Goal: Find specific page/section: Find specific page/section

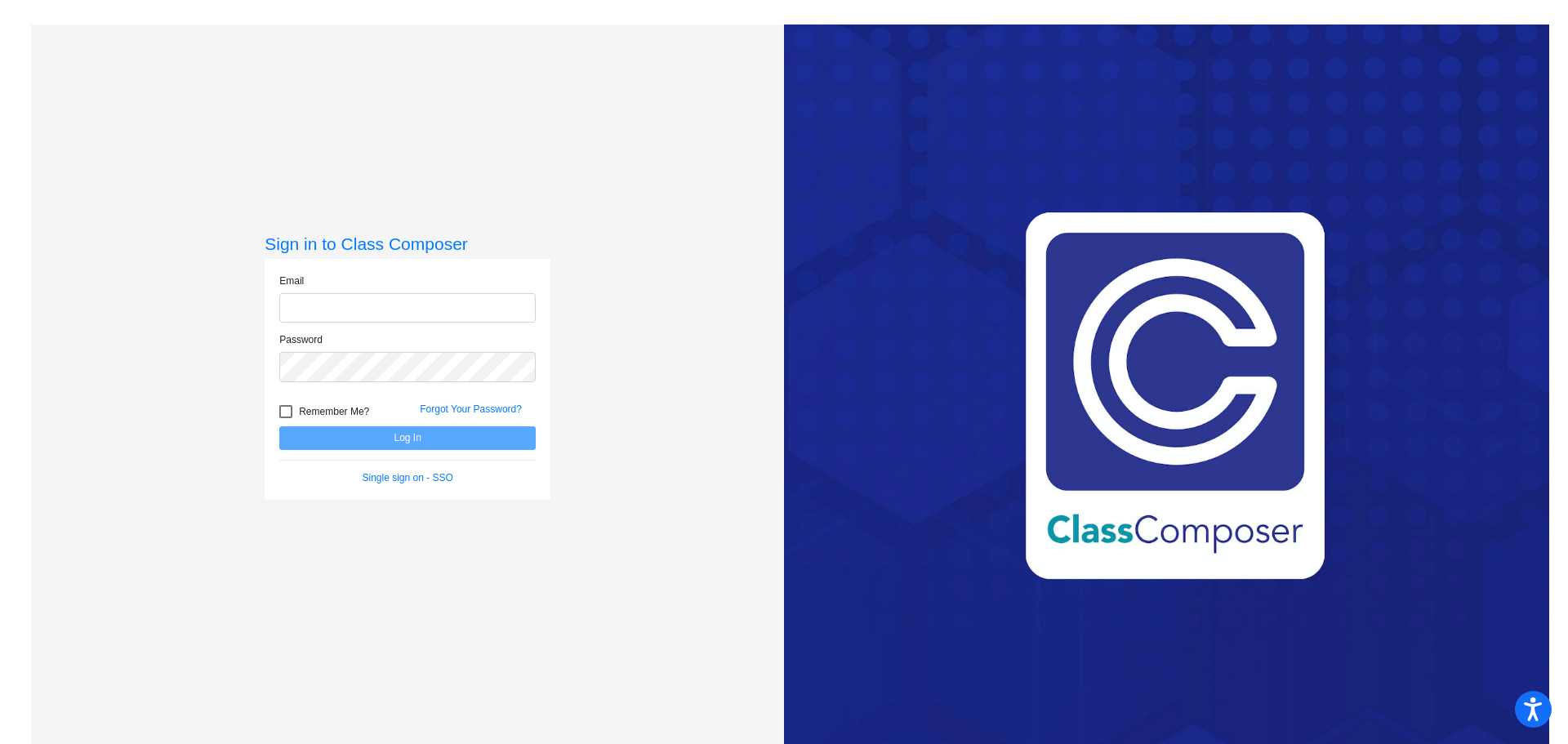
type input "[EMAIL_ADDRESS][DOMAIN_NAME]"
click at [485, 440] on button "Log In" at bounding box center [407, 438] width 256 height 24
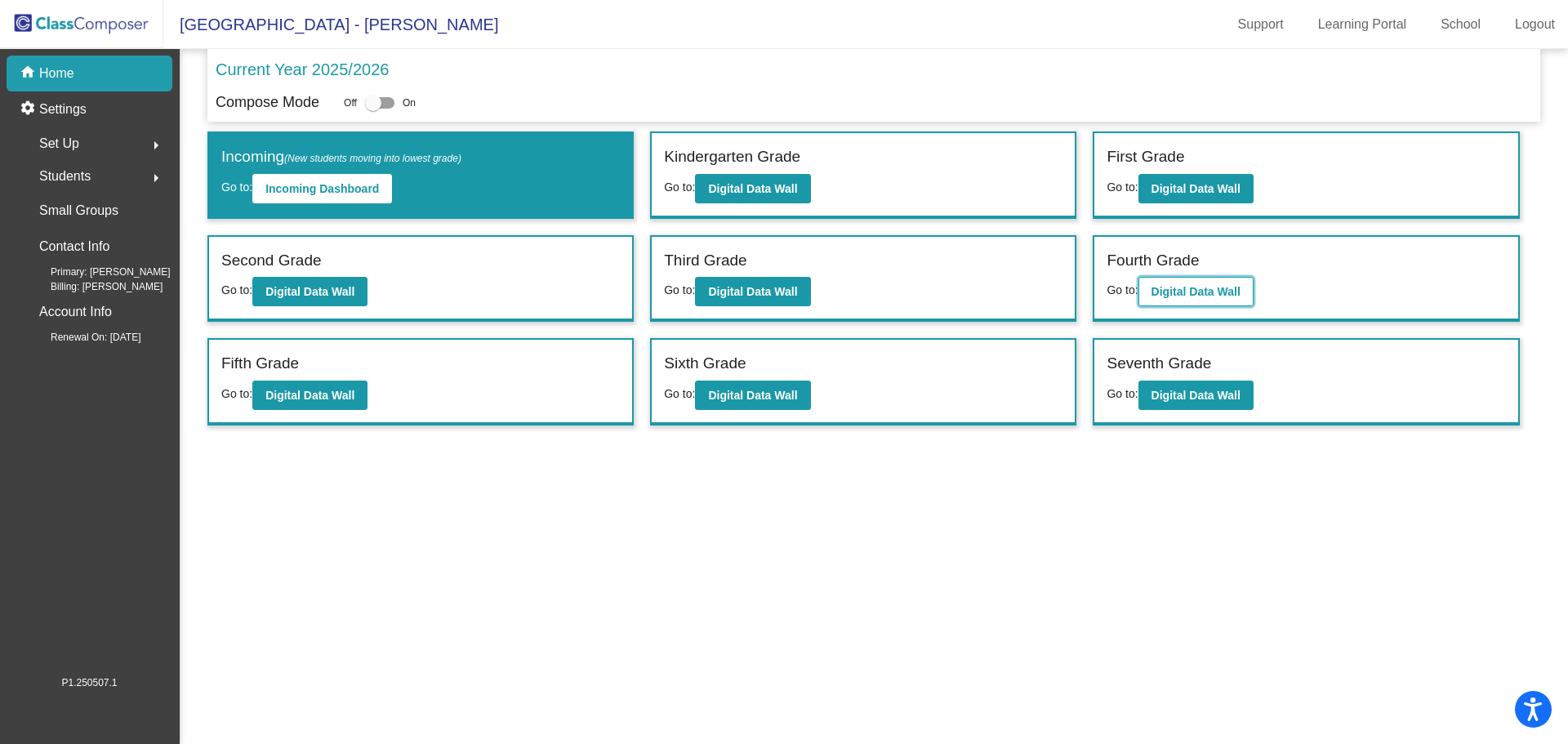
click at [1212, 295] on b "Digital Data Wall" at bounding box center [1196, 291] width 89 height 13
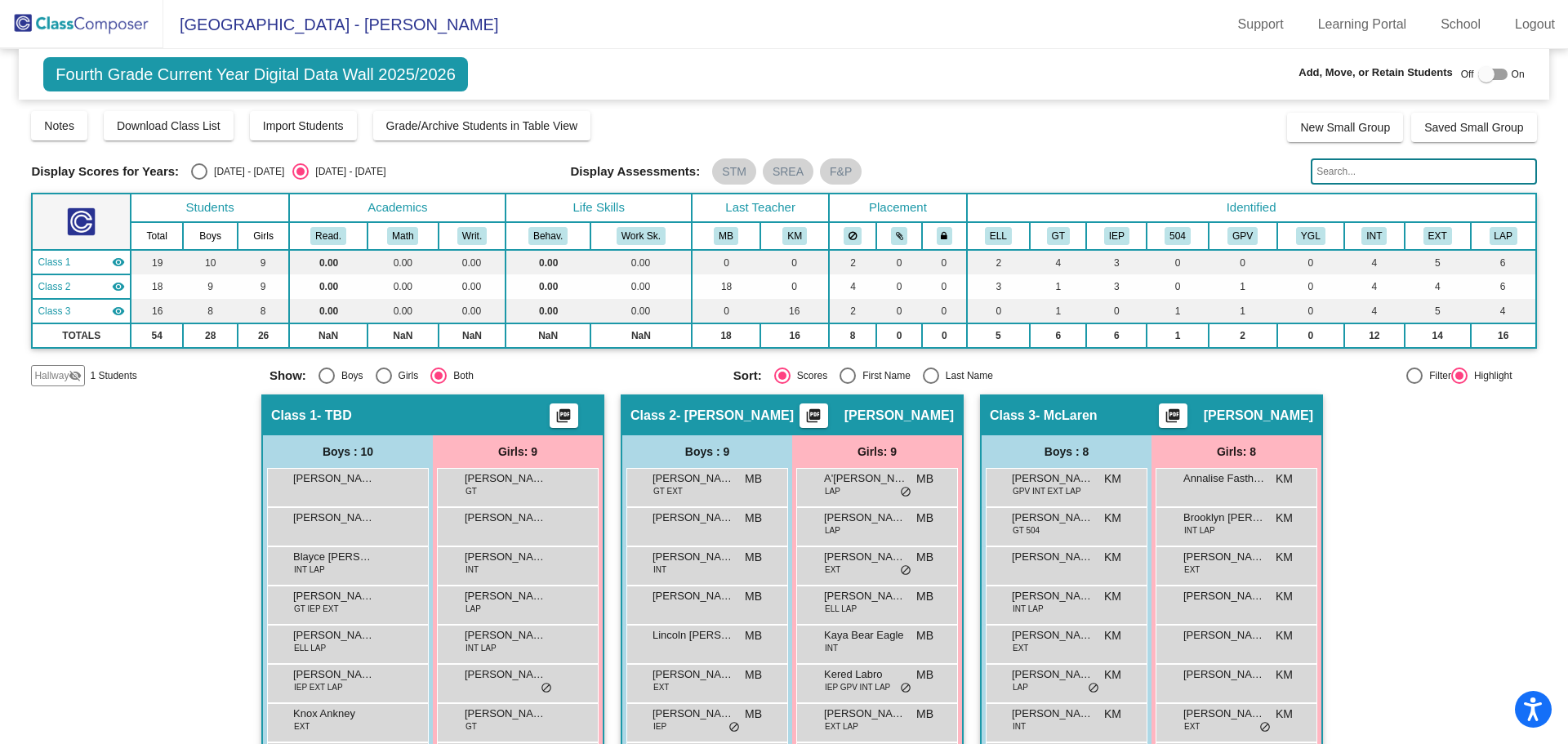
click at [923, 378] on div "Select an option" at bounding box center [931, 375] width 17 height 17
click at [931, 384] on input "Last Name" at bounding box center [931, 384] width 1 height 1
radio input "true"
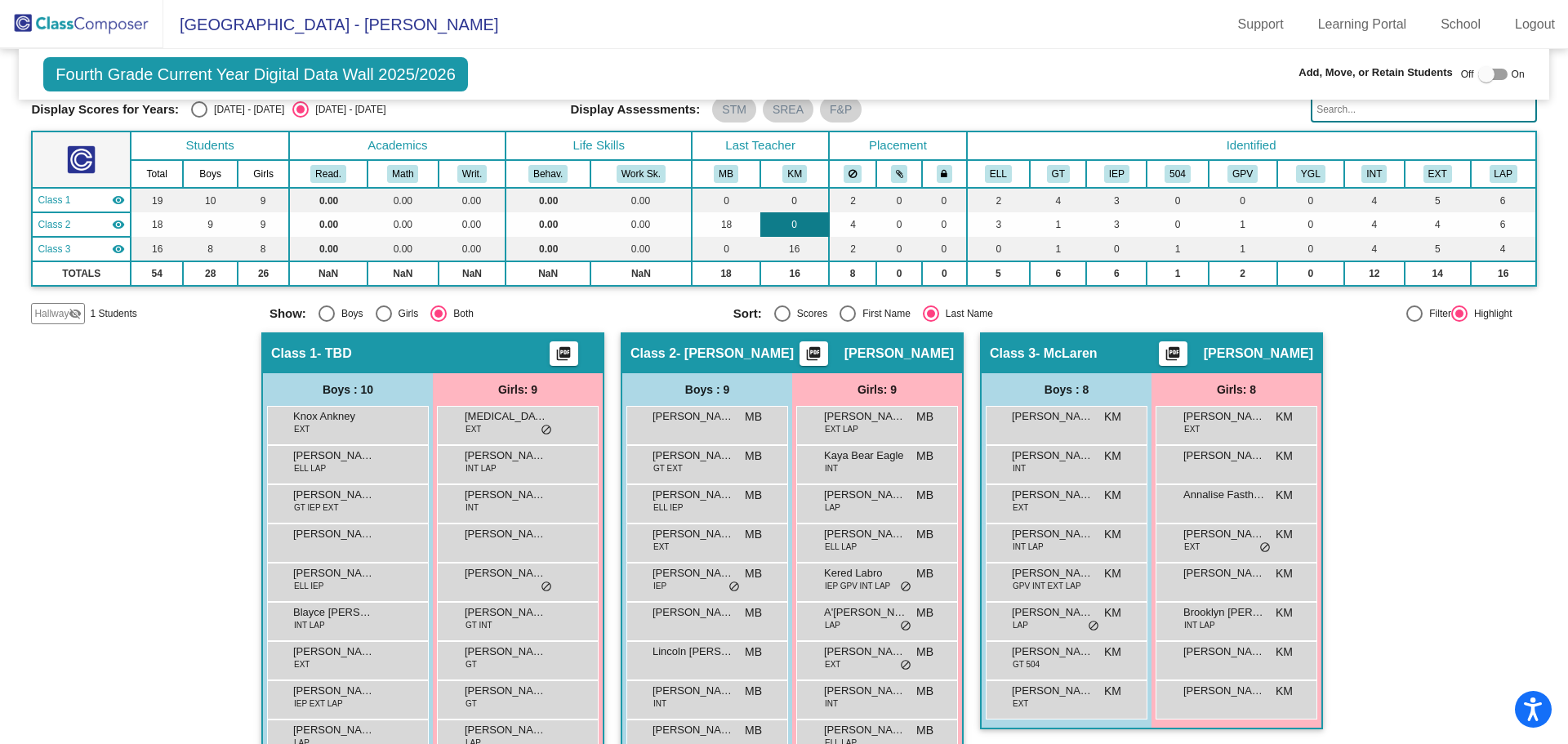
scroll to position [142, 0]
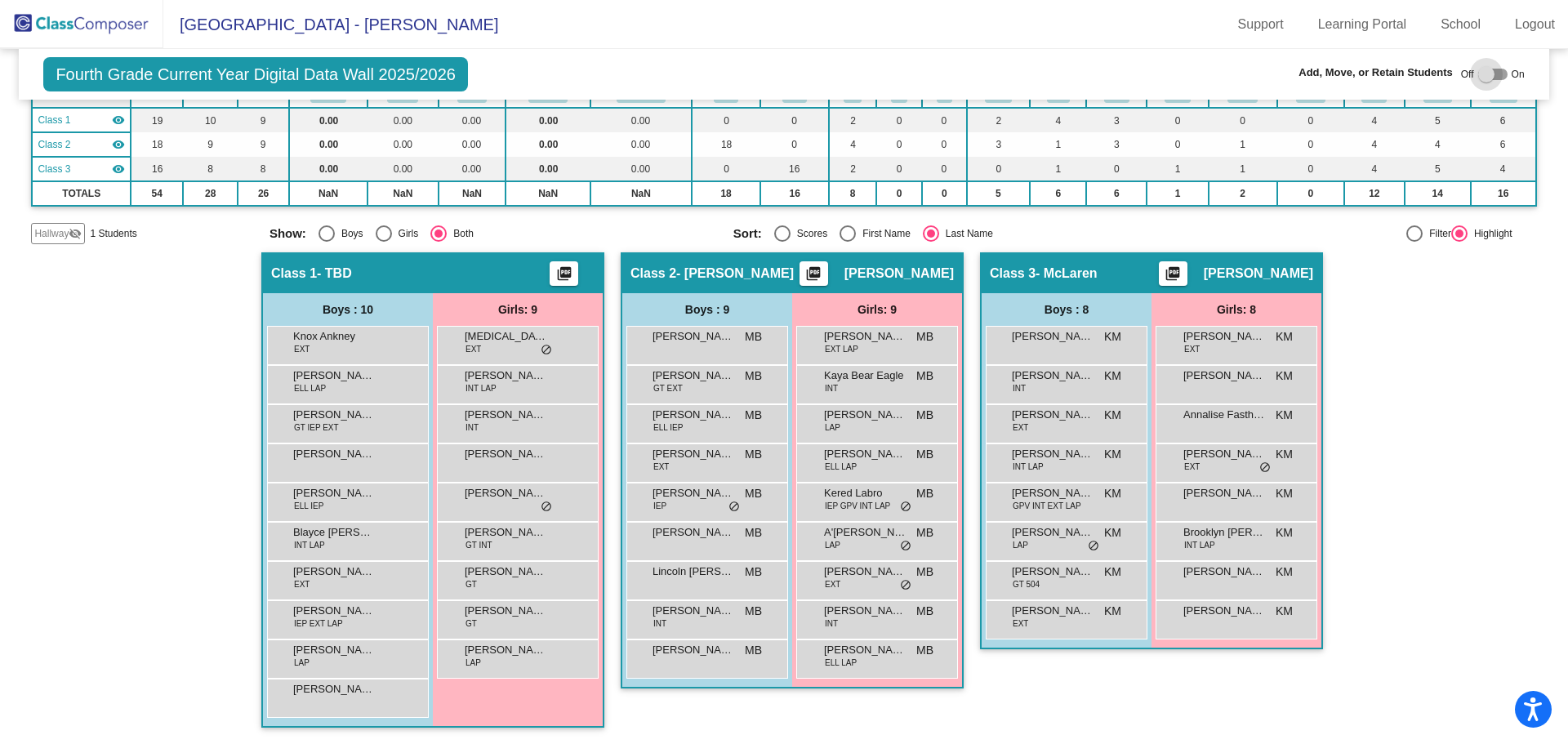
click at [1492, 82] on label at bounding box center [1493, 74] width 30 height 19
checkbox input "true"
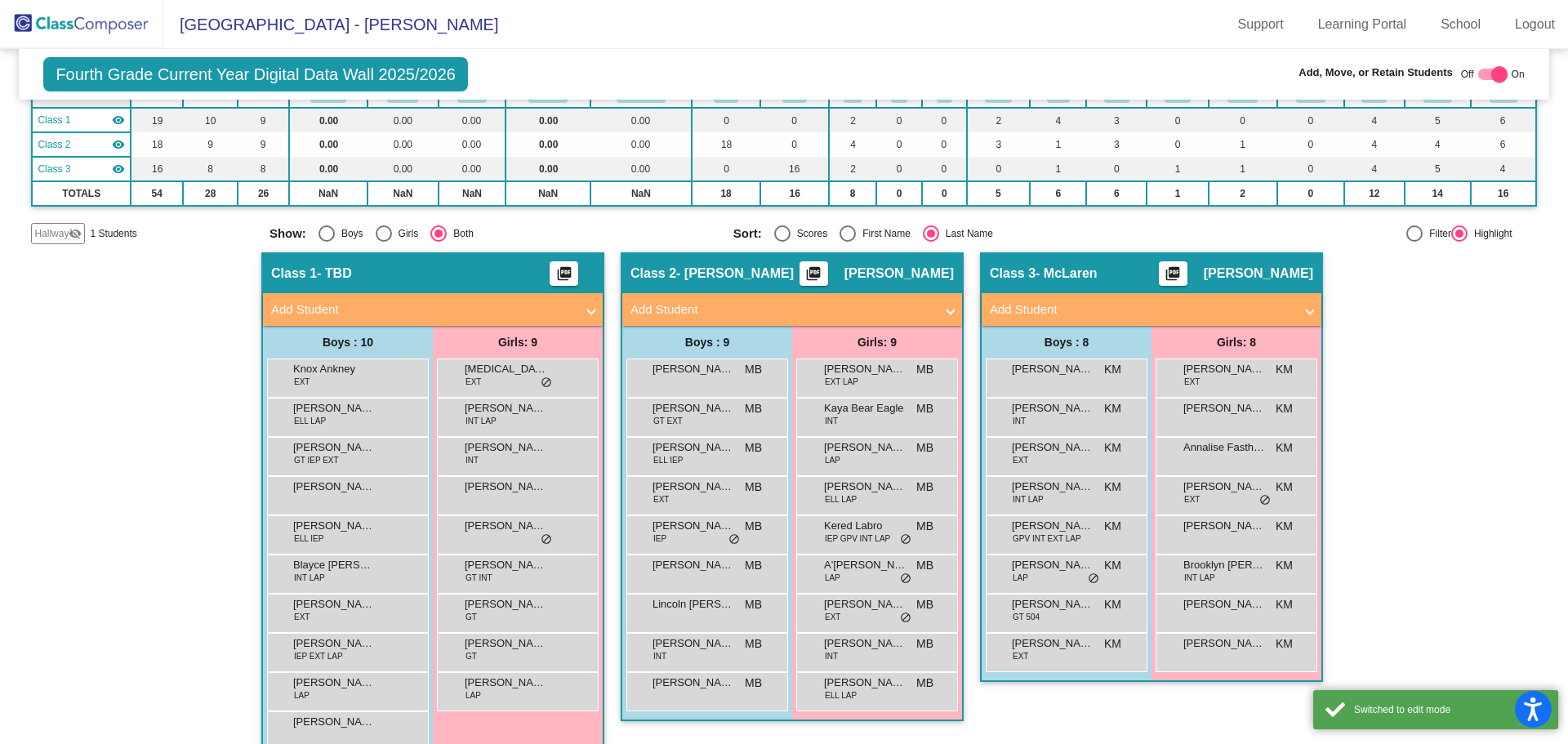
scroll to position [174, 0]
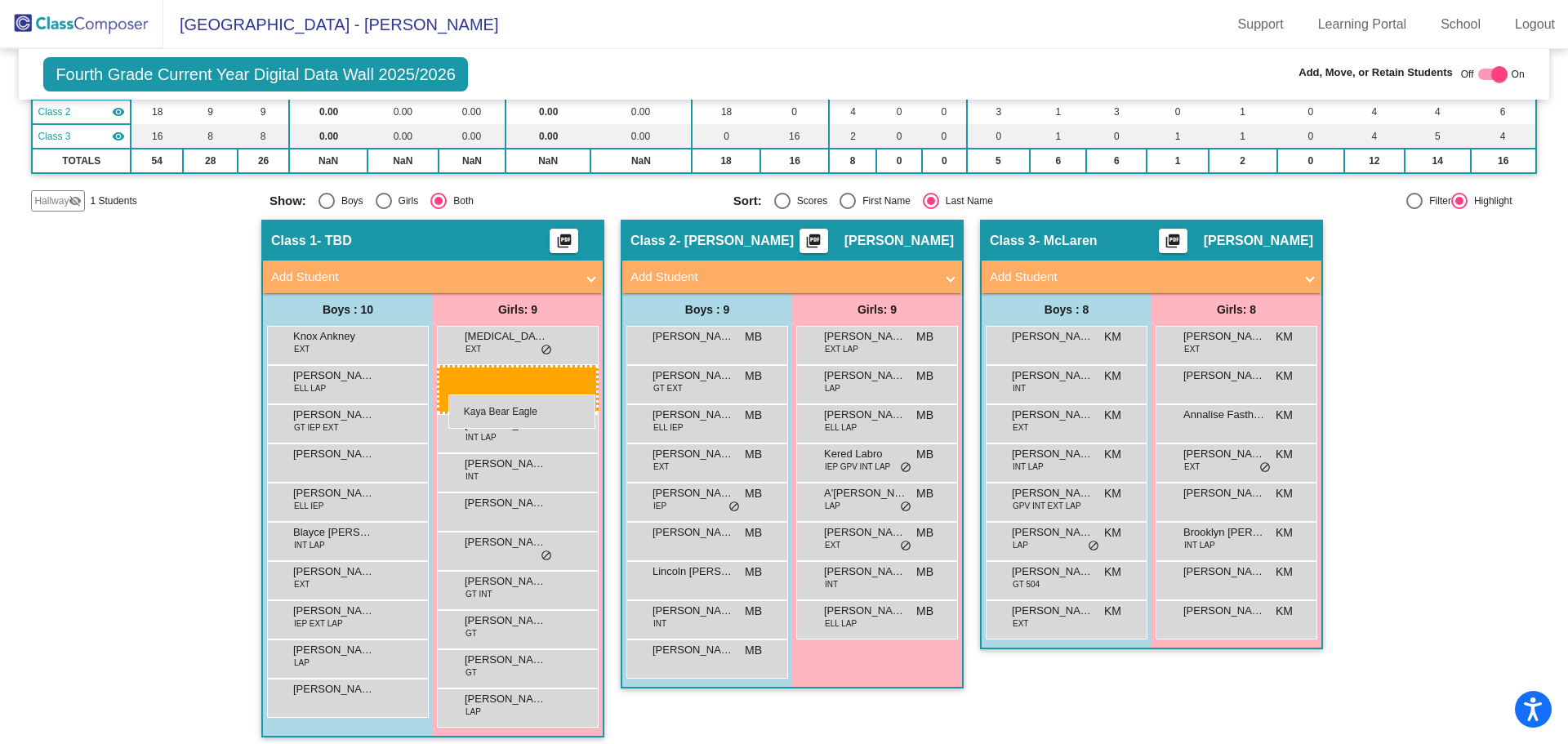
drag, startPoint x: 842, startPoint y: 390, endPoint x: 448, endPoint y: 394, distance: 394.0
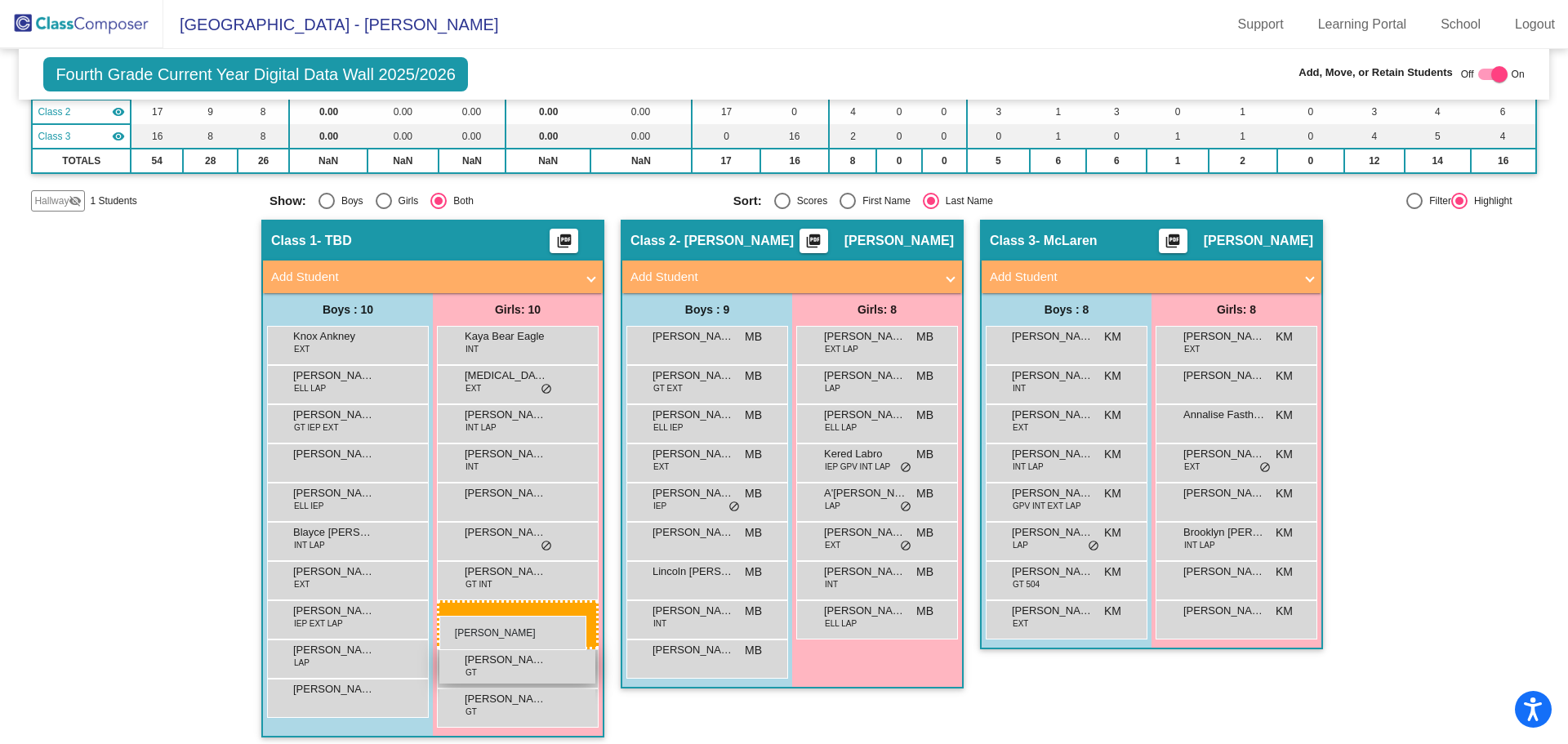
drag, startPoint x: 501, startPoint y: 693, endPoint x: 438, endPoint y: 614, distance: 101.0
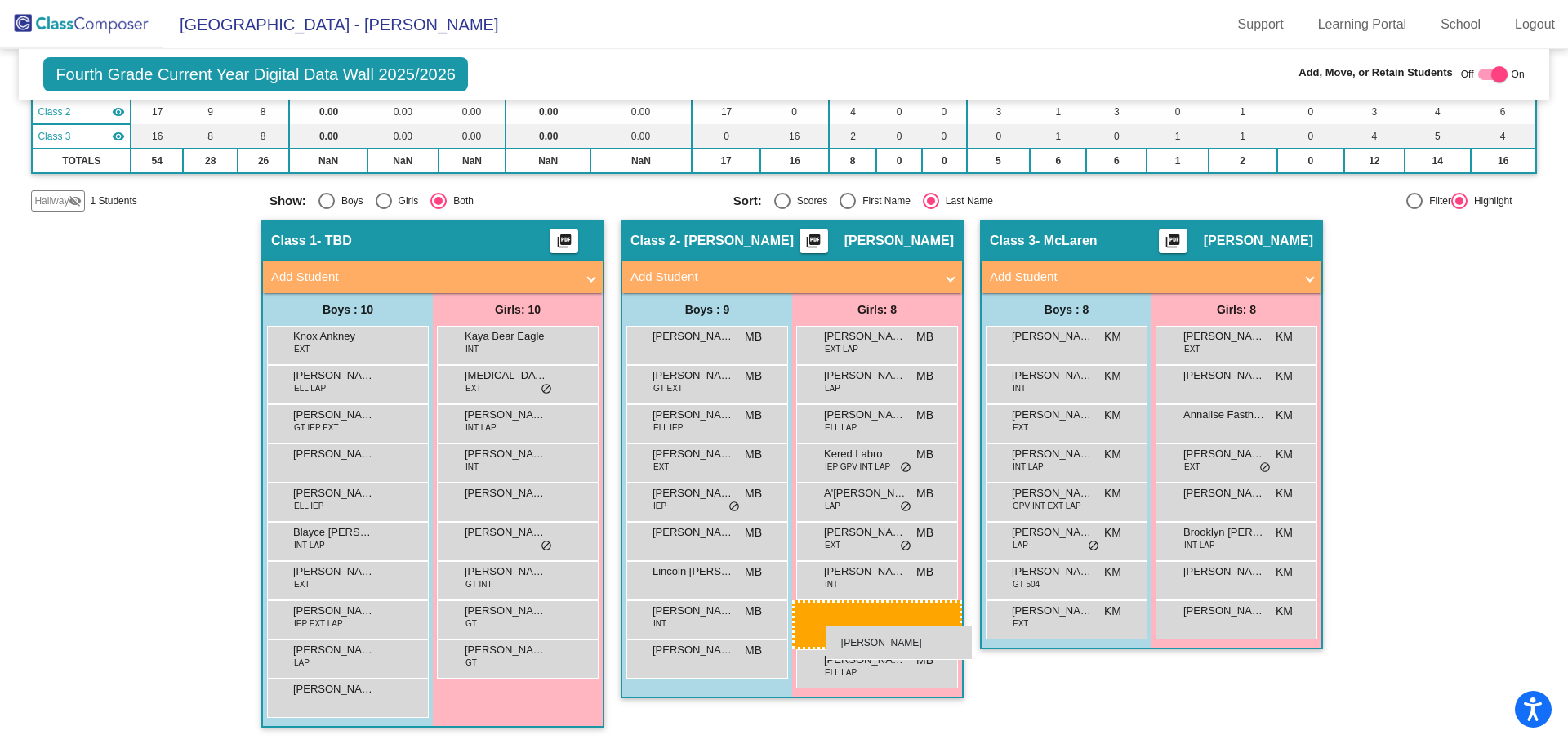
drag, startPoint x: 493, startPoint y: 693, endPoint x: 826, endPoint y: 625, distance: 339.9
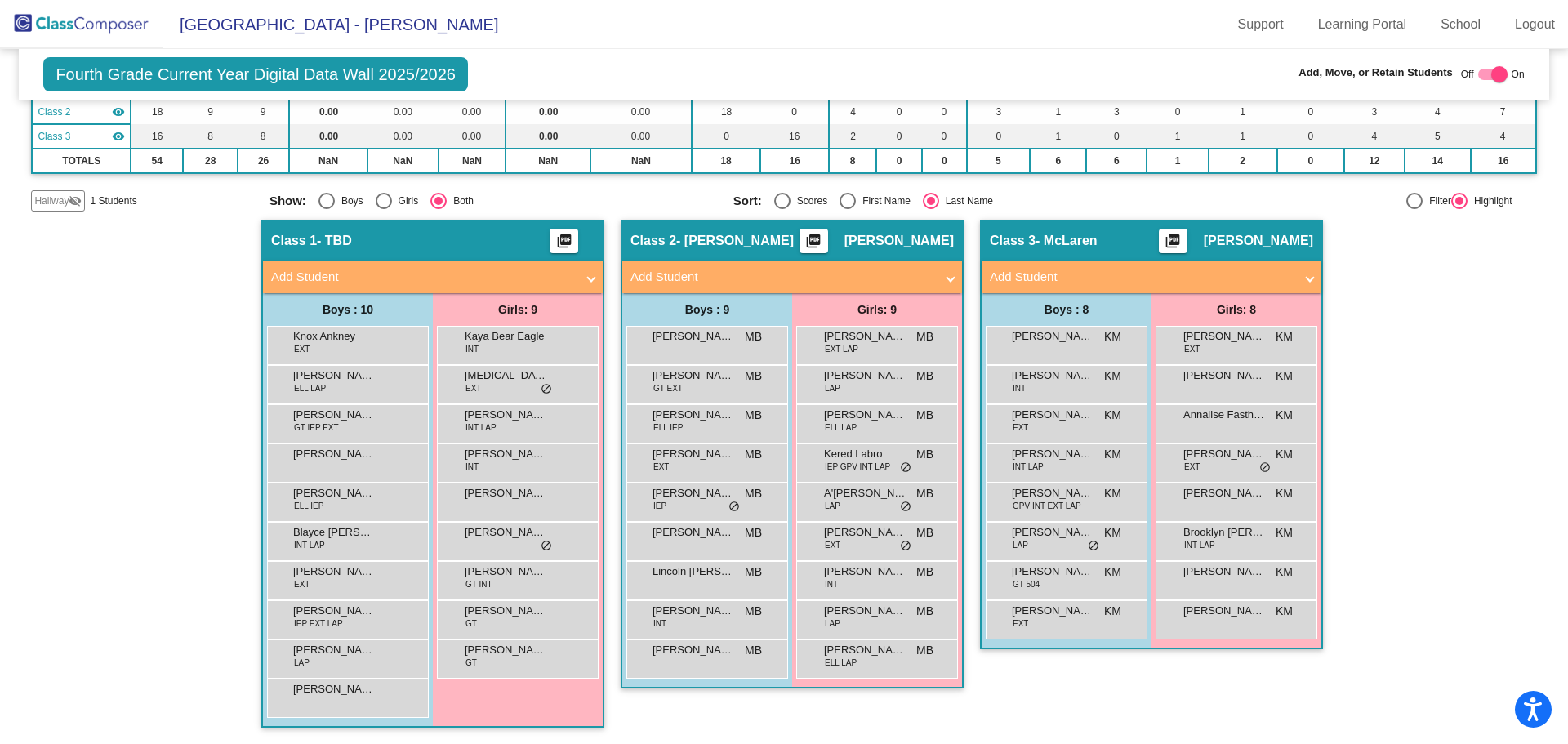
click at [131, 40] on img at bounding box center [81, 24] width 163 height 48
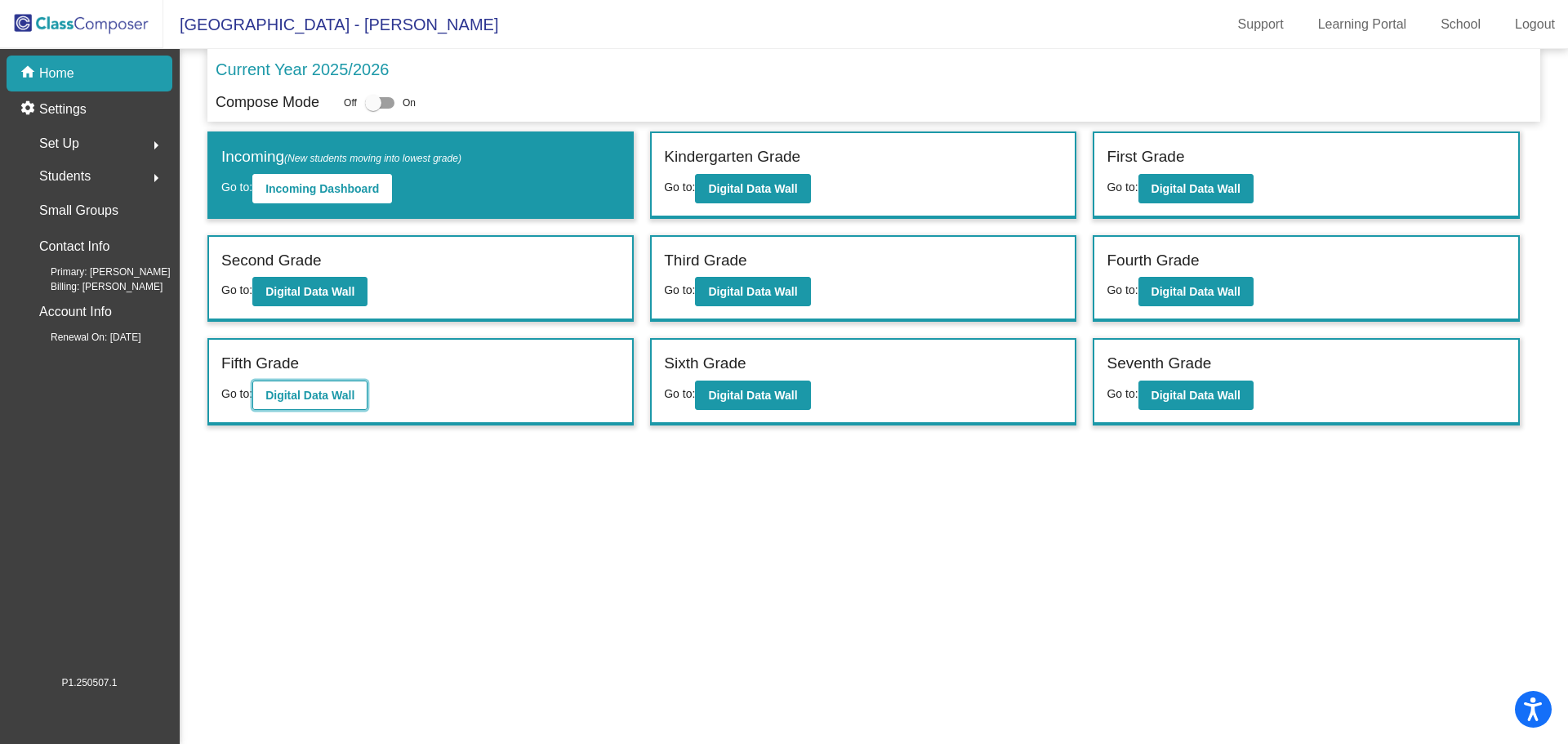
click at [298, 405] on button "Digital Data Wall" at bounding box center [310, 395] width 115 height 30
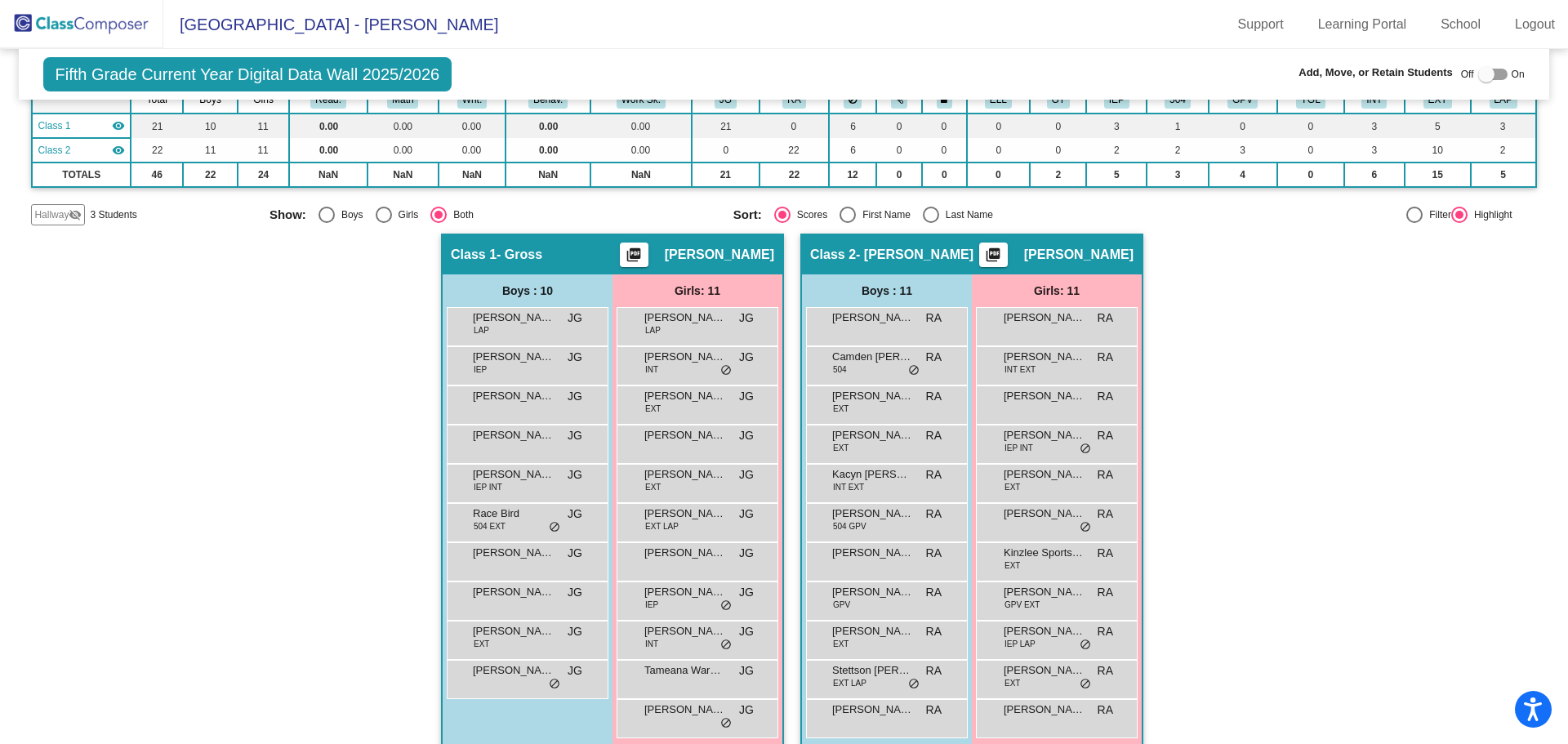
scroll to position [157, 0]
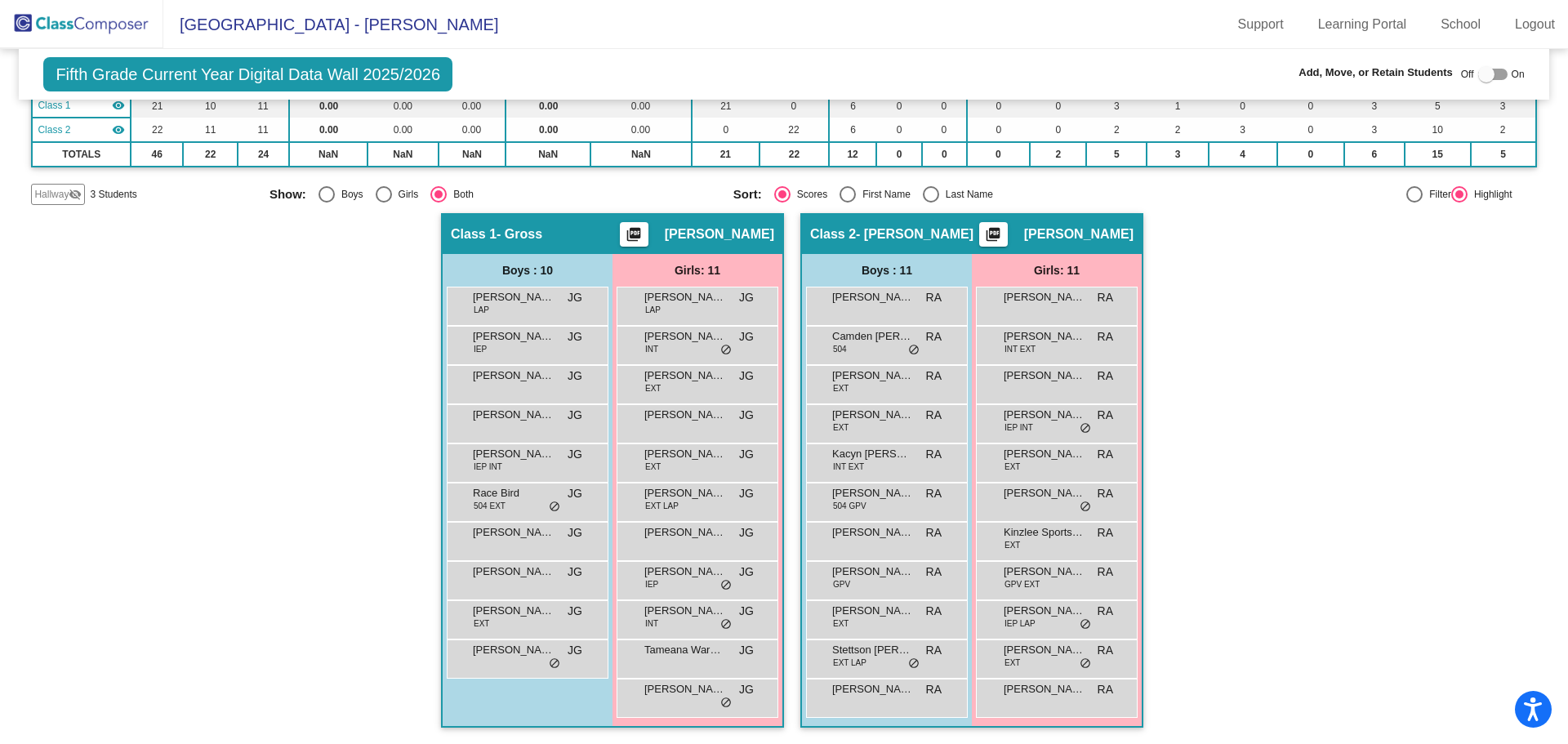
click at [925, 195] on div "Select an option" at bounding box center [931, 195] width 17 height 17
click at [931, 202] on input "Last Name" at bounding box center [931, 202] width 1 height 1
radio input "true"
